Goal: Transaction & Acquisition: Purchase product/service

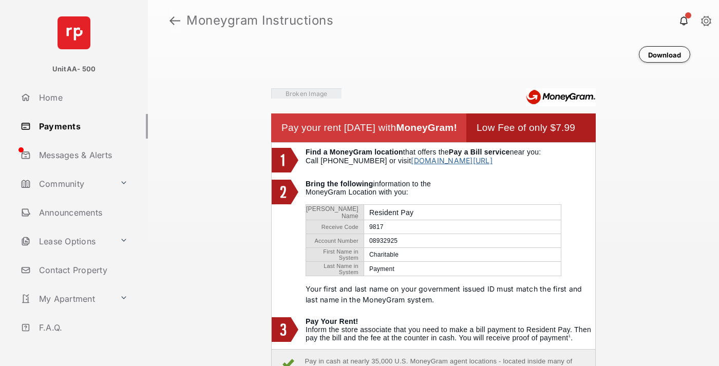
click at [175, 21] on link at bounding box center [175, 20] width 11 height 25
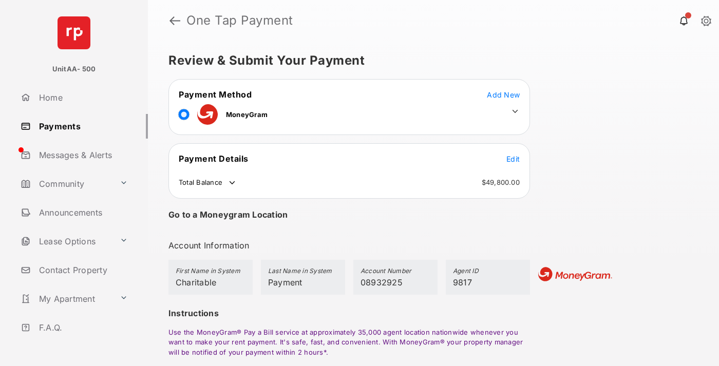
click at [513, 159] on span "Edit" at bounding box center [513, 159] width 13 height 9
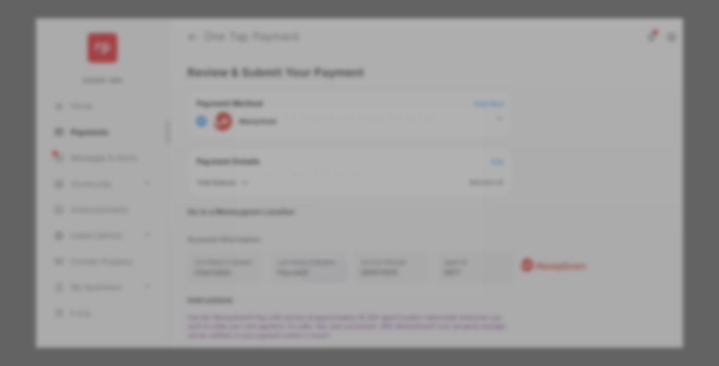
click at [341, 199] on div "Other Amount" at bounding box center [340, 206] width 166 height 17
type input "****"
click at [325, 273] on button "Save" at bounding box center [324, 271] width 51 height 25
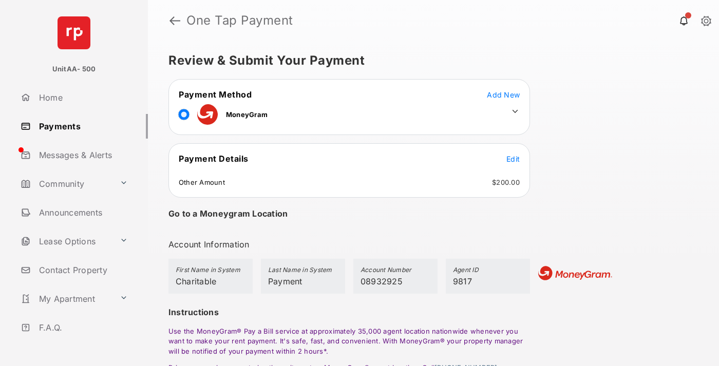
click at [515, 111] on icon at bounding box center [515, 111] width 9 height 9
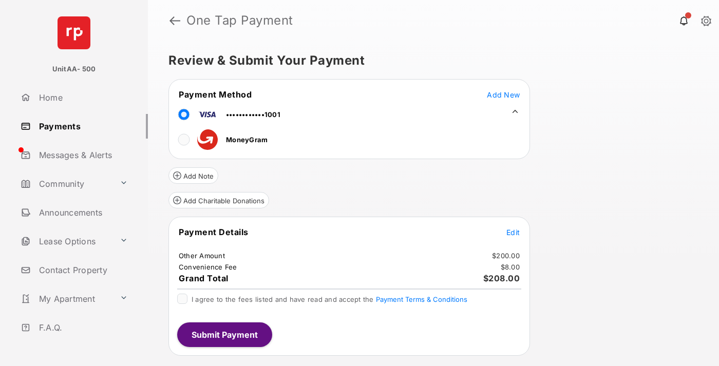
click at [218, 200] on button "Add Charitable Donations" at bounding box center [219, 200] width 101 height 16
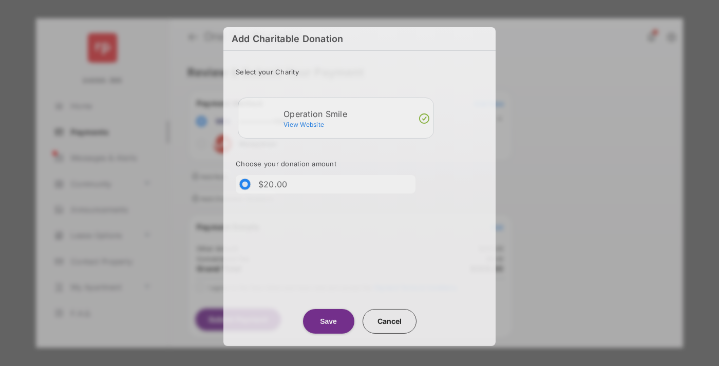
click at [328, 321] on button "Save" at bounding box center [328, 321] width 51 height 25
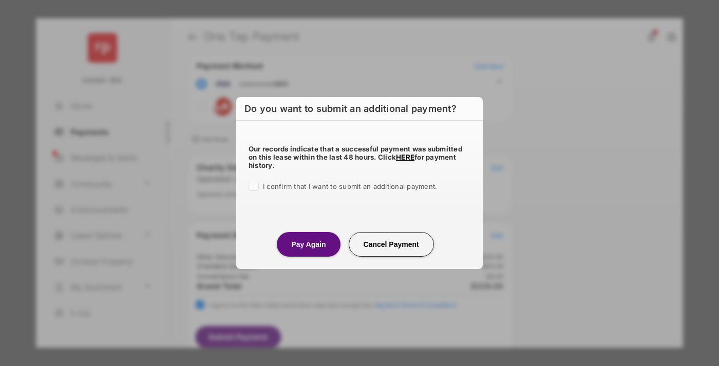
click at [308, 244] on button "Pay Again" at bounding box center [308, 244] width 63 height 25
